Goal: Task Accomplishment & Management: Use online tool/utility

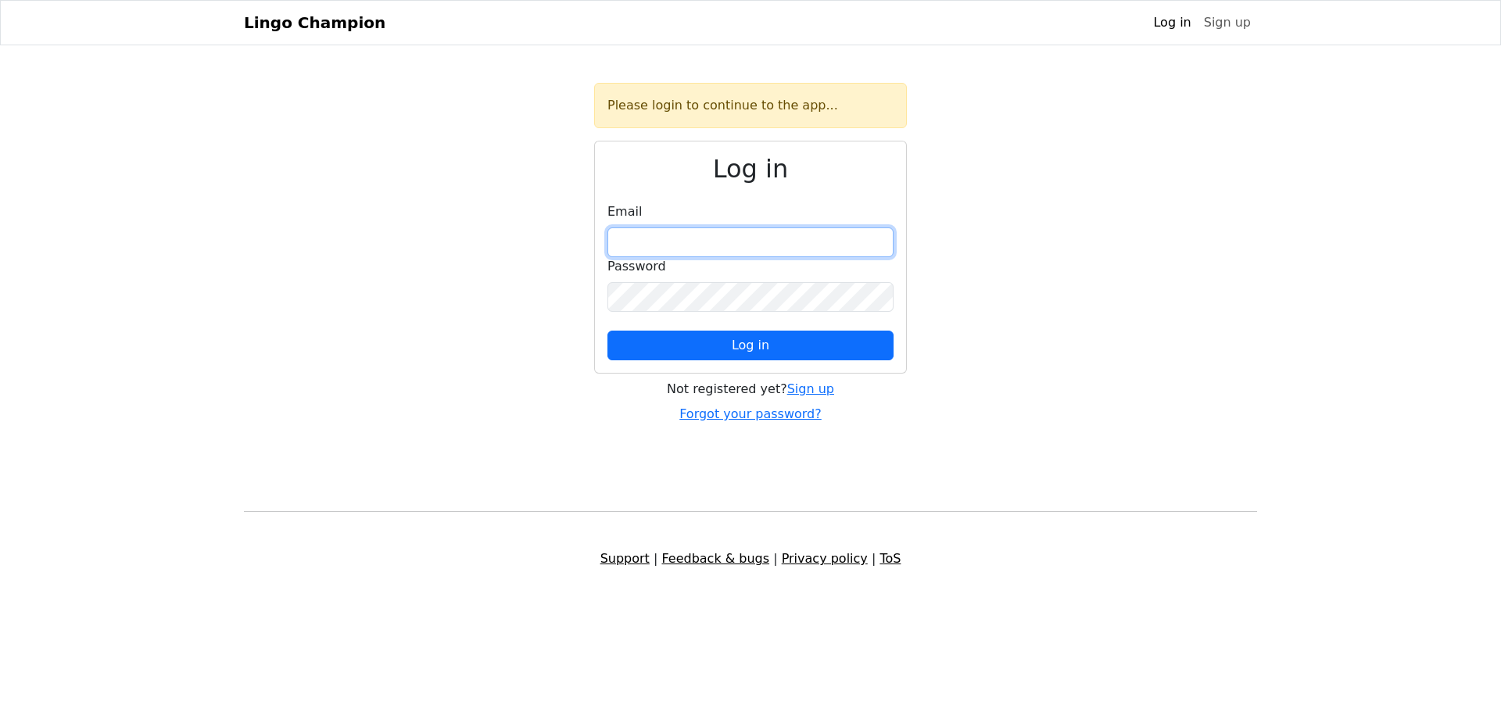
click at [750, 228] on input "email" at bounding box center [750, 242] width 286 height 30
type input "**********"
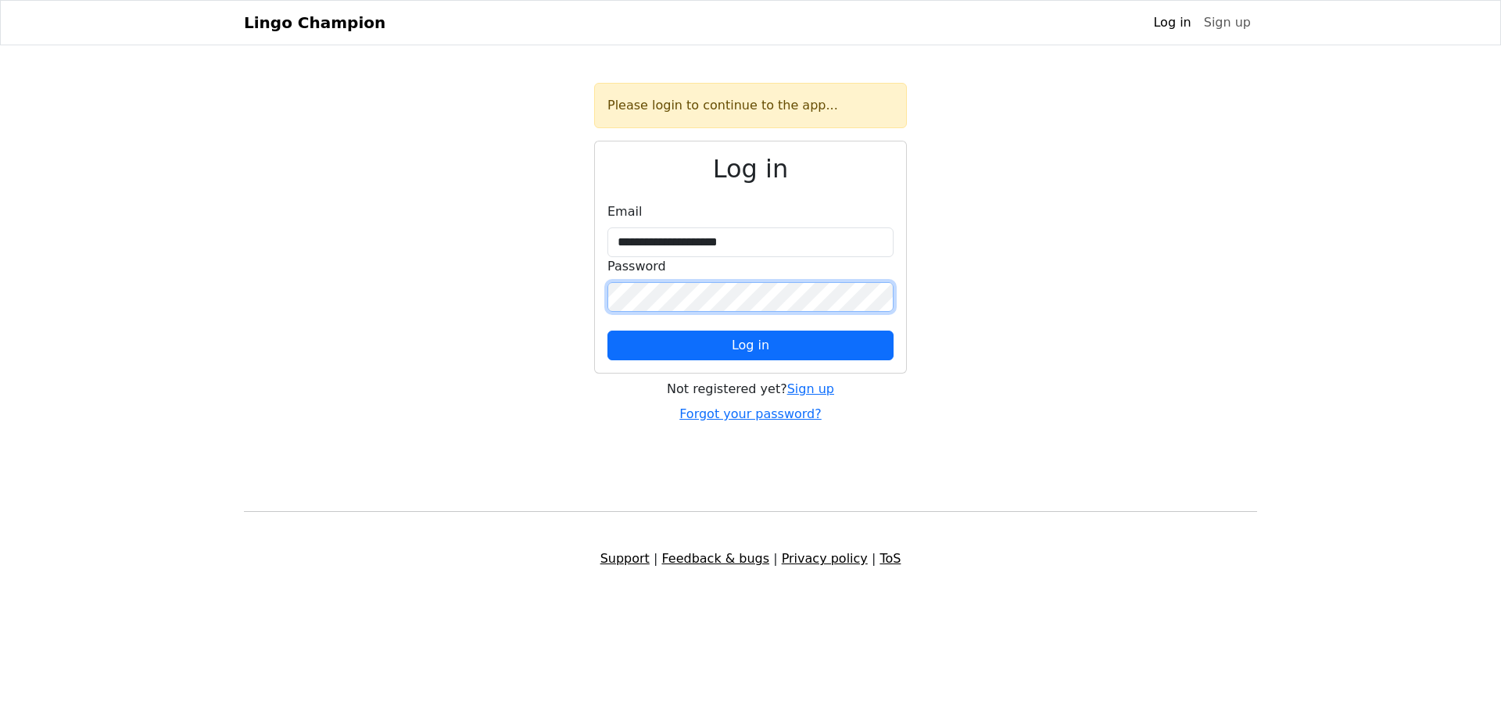
click button "Log in" at bounding box center [750, 346] width 286 height 30
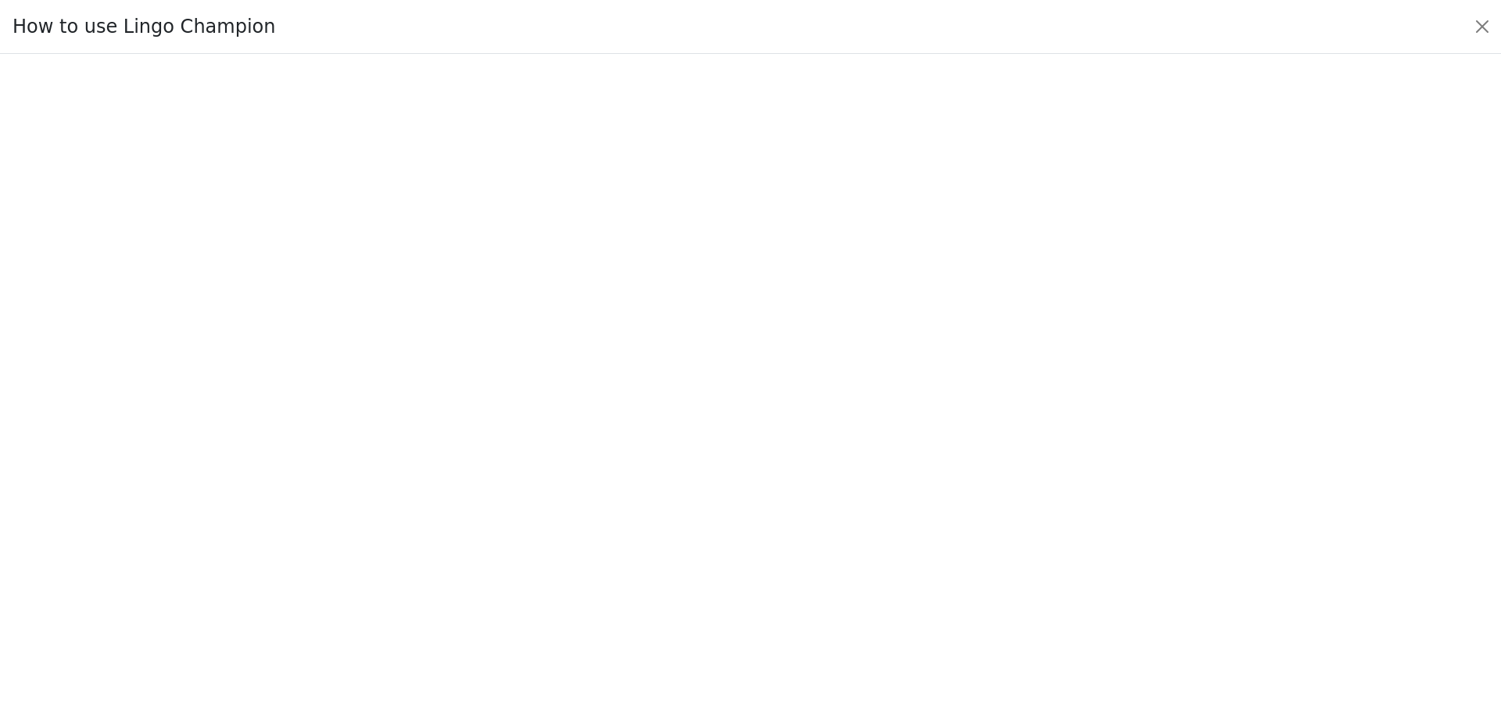
scroll to position [191, 0]
click at [1488, 25] on button "Close" at bounding box center [1482, 26] width 25 height 25
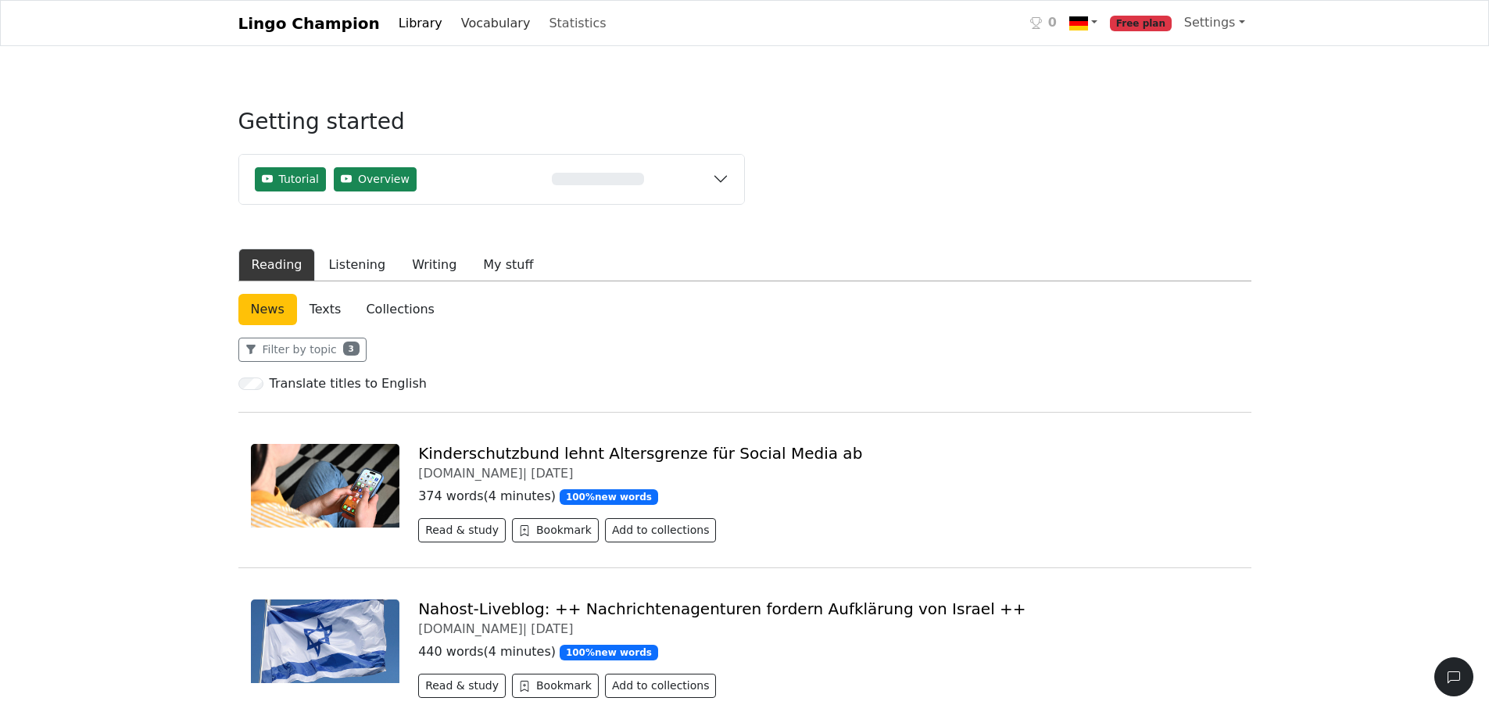
click at [503, 24] on link "Vocabulary" at bounding box center [496, 23] width 82 height 31
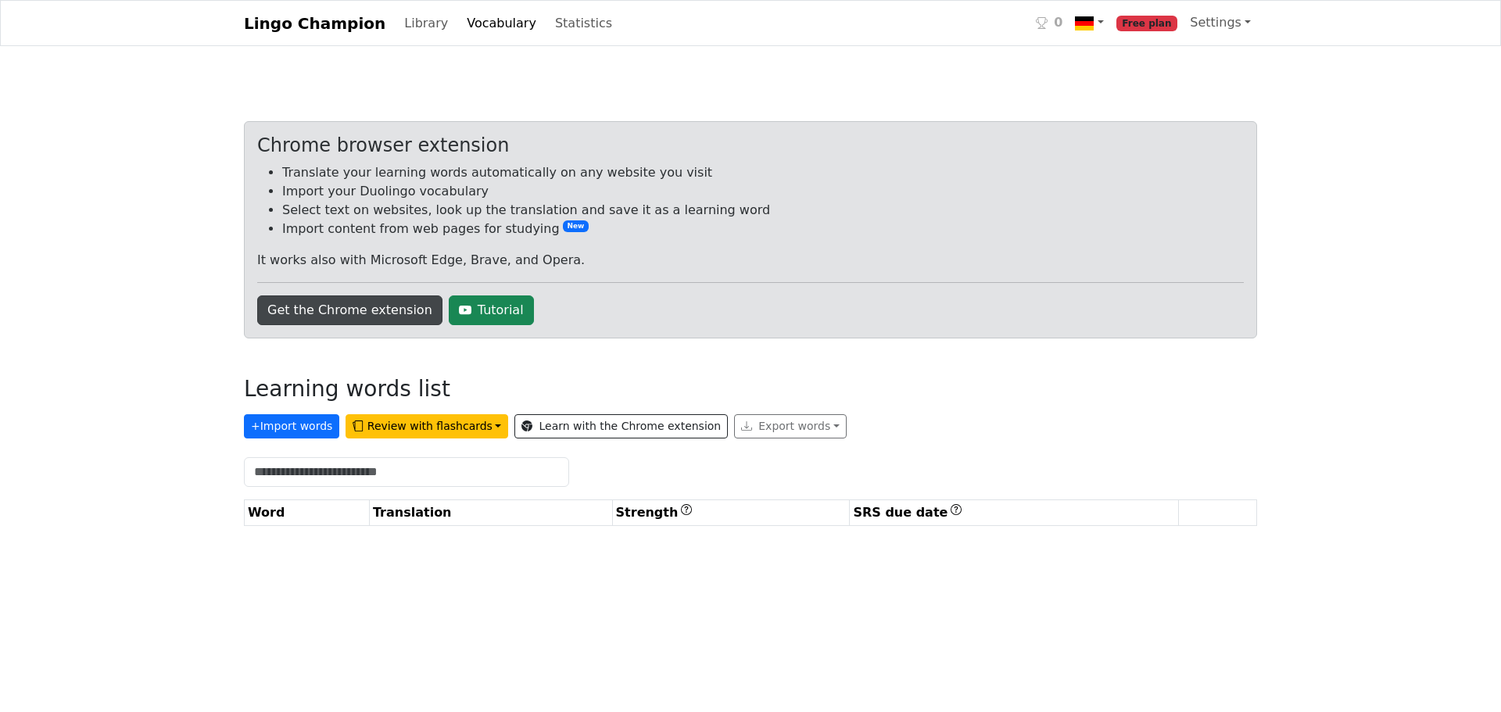
click at [341, 313] on link "Get the Chrome extension" at bounding box center [349, 310] width 185 height 30
